Goal: Task Accomplishment & Management: Complete application form

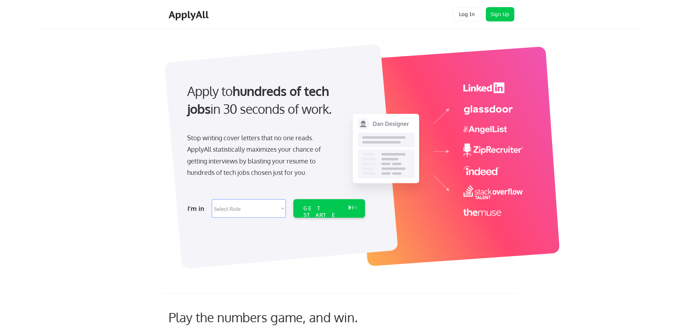
click at [259, 206] on select "Select Role Software Engineering Product Management Customer Success Sales UI/U…" at bounding box center [249, 208] width 74 height 19
select select ""product""
click at [212, 199] on select "Select Role Software Engineering Product Management Customer Success Sales UI/U…" at bounding box center [249, 208] width 74 height 19
select select ""product""
click at [333, 206] on div "GET STARTED" at bounding box center [322, 215] width 38 height 21
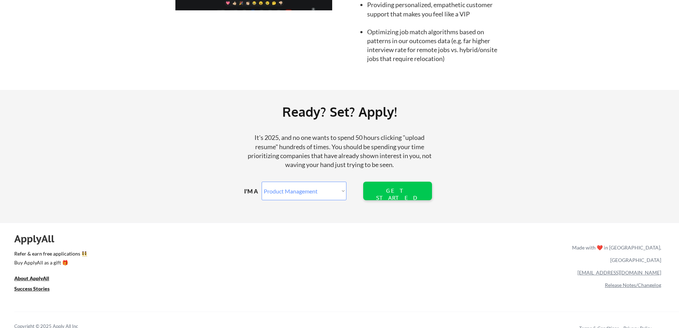
scroll to position [782, 0]
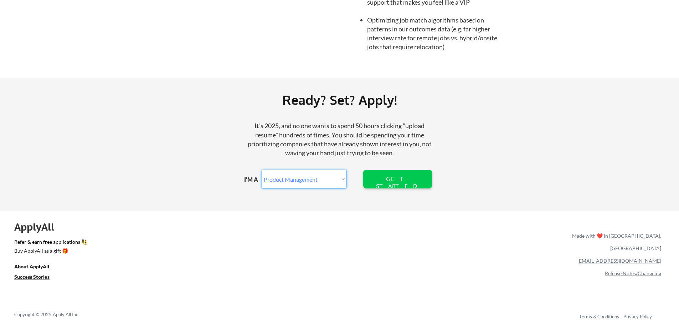
click at [297, 178] on select "Marketer Software Engineering Product Management Customer Success Sales UI/UX/P…" at bounding box center [304, 179] width 85 height 19
select select ""other_professional""
click at [262, 170] on select "Marketer Software Engineering Product Management Customer Success Sales UI/UX/P…" at bounding box center [304, 179] width 85 height 19
click at [396, 181] on div "GET STARTED" at bounding box center [398, 182] width 46 height 14
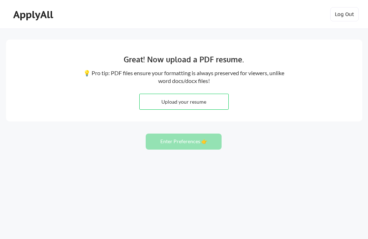
click at [80, 9] on div "ApplyAll Log In Sign Up Log Out" at bounding box center [184, 16] width 356 height 18
